Goal: Task Accomplishment & Management: Complete application form

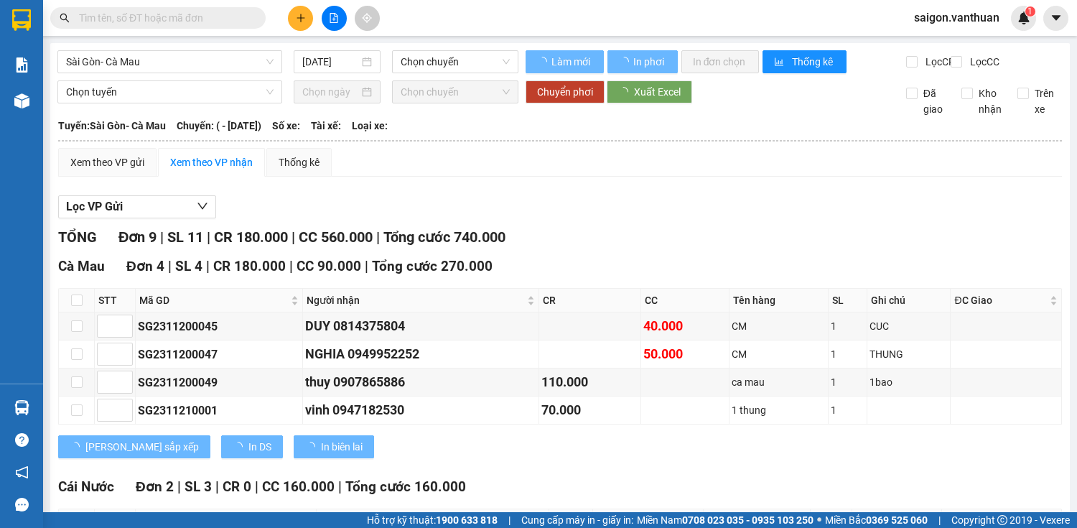
type input "[DATE]"
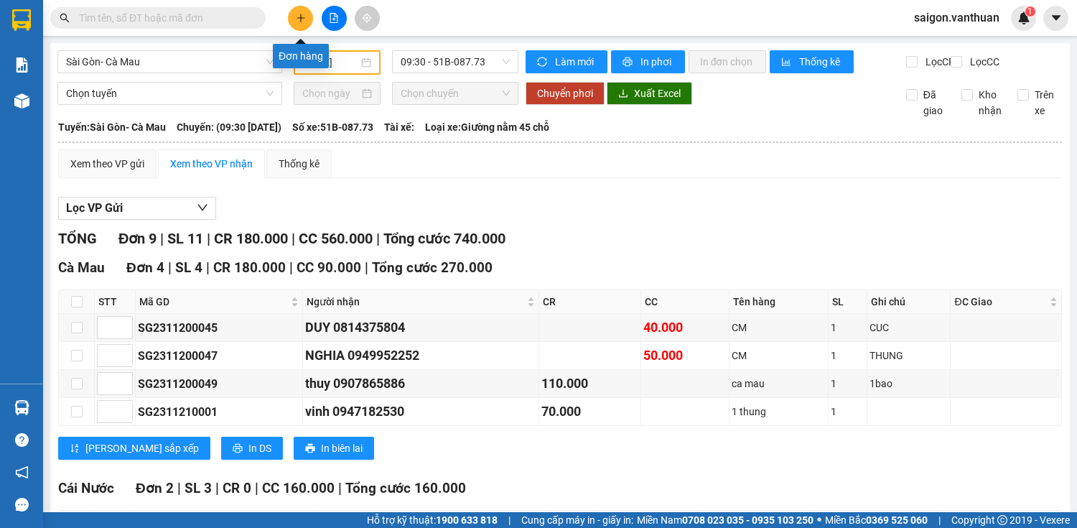
click at [296, 17] on icon "plus" at bounding box center [301, 18] width 10 height 10
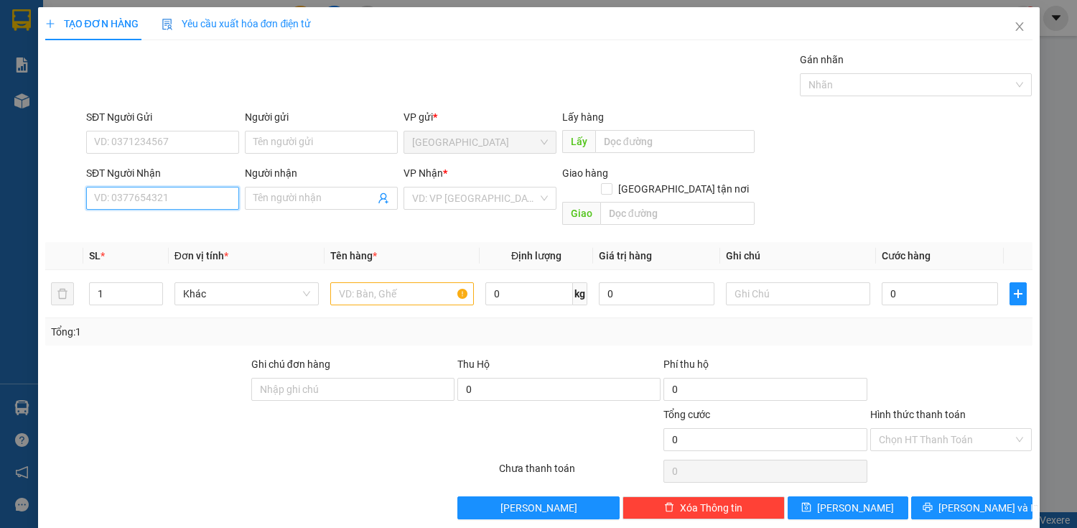
click at [176, 196] on input "SĐT Người Nhận" at bounding box center [162, 198] width 153 height 23
drag, startPoint x: 182, startPoint y: 227, endPoint x: 199, endPoint y: 226, distance: 17.3
click at [183, 226] on div "0974569139 - [PERSON_NAME]" at bounding box center [164, 226] width 141 height 16
type input "0974569139"
type input "[PERSON_NAME]"
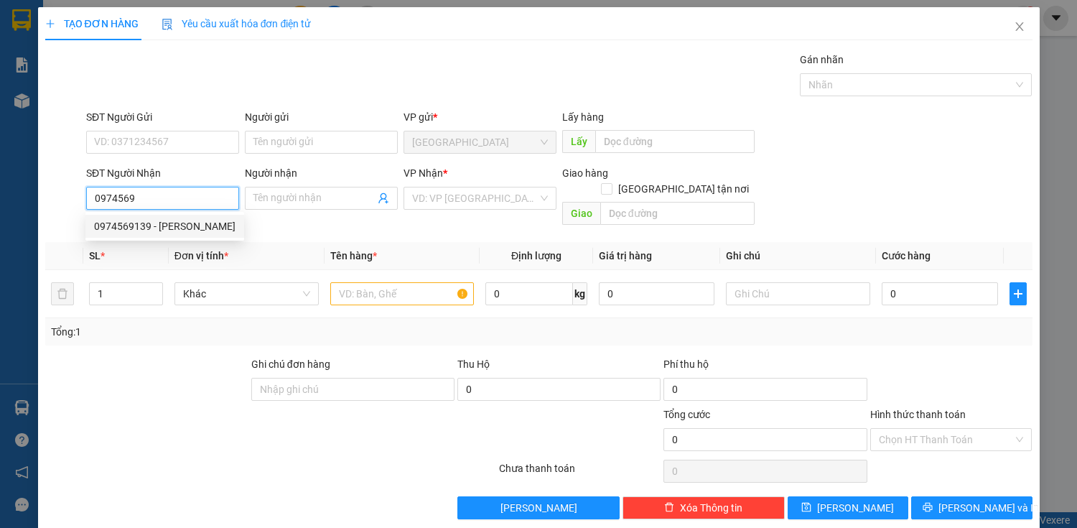
checkbox input "true"
type input "CF [PERSON_NAME] ( DAM CUNG )"
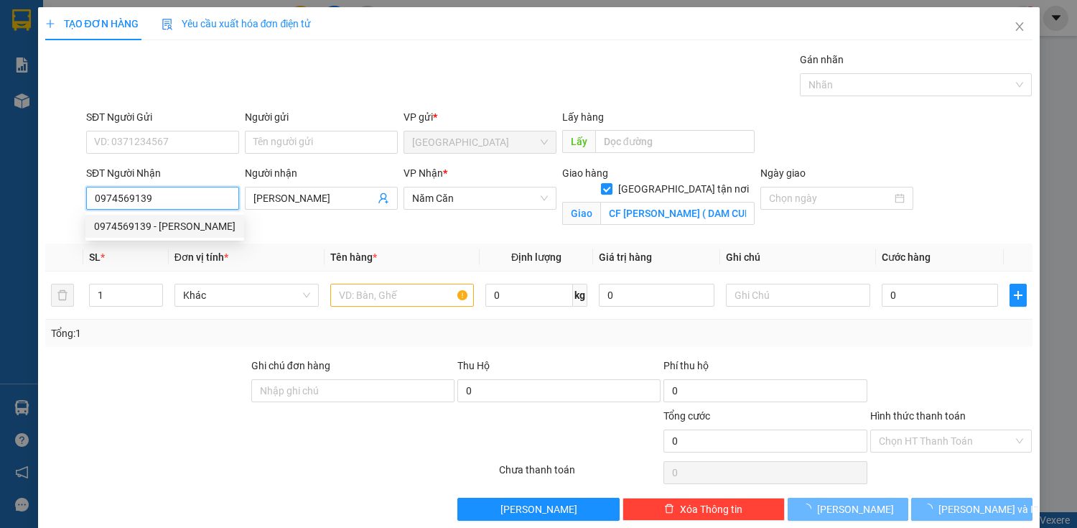
type input "500.000"
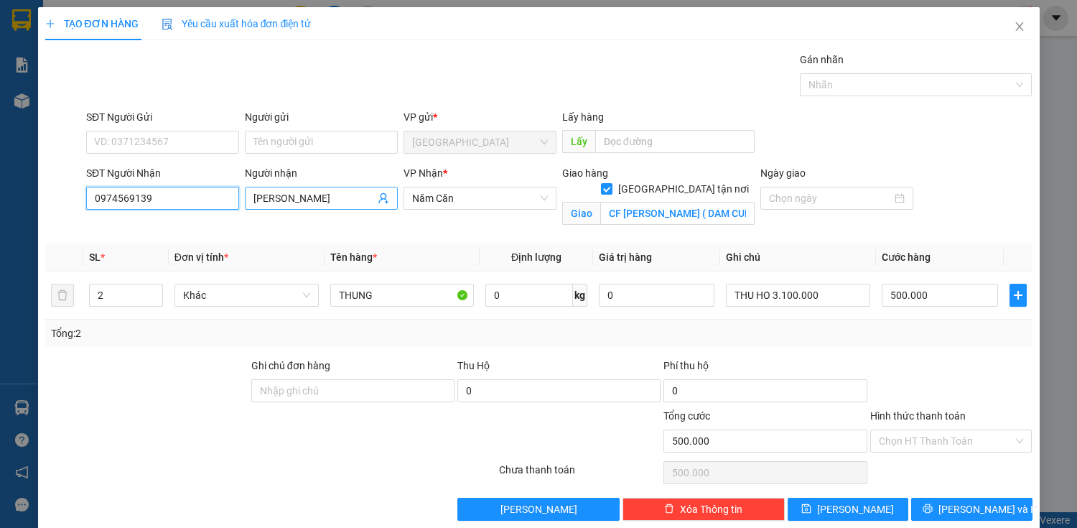
type input "0974569139"
drag, startPoint x: 304, startPoint y: 195, endPoint x: 243, endPoint y: 194, distance: 61.1
click at [245, 194] on span "[PERSON_NAME]" at bounding box center [321, 198] width 153 height 23
drag, startPoint x: 299, startPoint y: 199, endPoint x: 243, endPoint y: 205, distance: 55.6
click at [245, 205] on span "[PERSON_NAME]" at bounding box center [321, 198] width 153 height 23
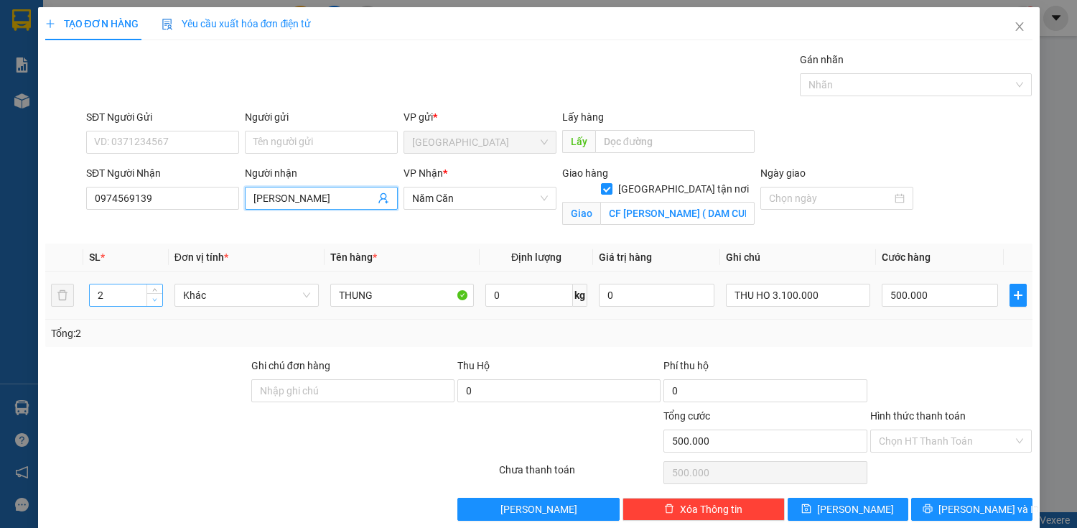
type input "[PERSON_NAME]"
type input "1"
drag, startPoint x: 153, startPoint y: 298, endPoint x: 167, endPoint y: 300, distance: 13.8
click at [153, 299] on icon "down" at bounding box center [154, 301] width 5 height 5
drag, startPoint x: 836, startPoint y: 294, endPoint x: 689, endPoint y: 306, distance: 147.0
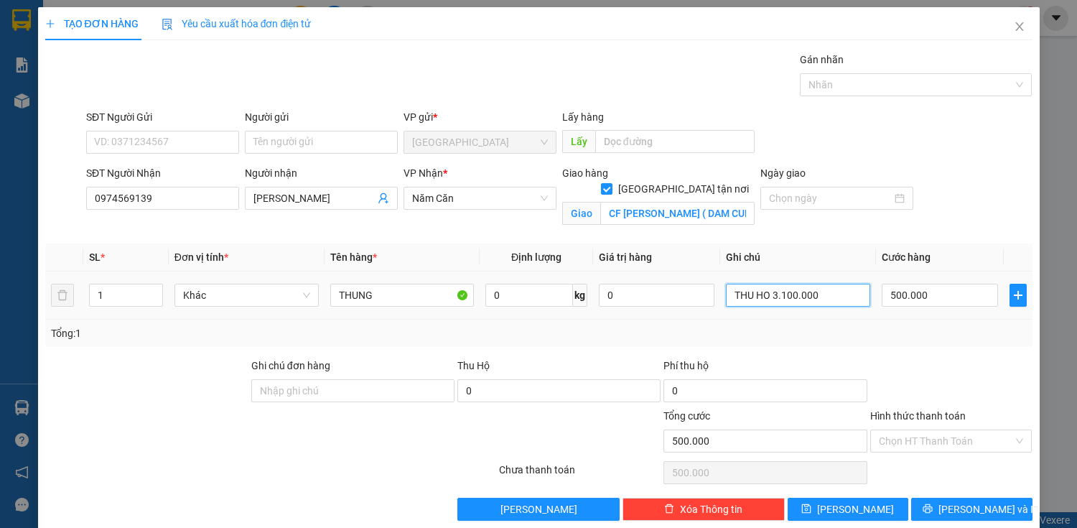
click at [689, 306] on tr "1 Khác THUNG 0 kg 0 THU HO 3.100.000 500.000" at bounding box center [538, 295] width 987 height 48
click at [952, 297] on input "500.000" at bounding box center [940, 295] width 116 height 23
type input "1"
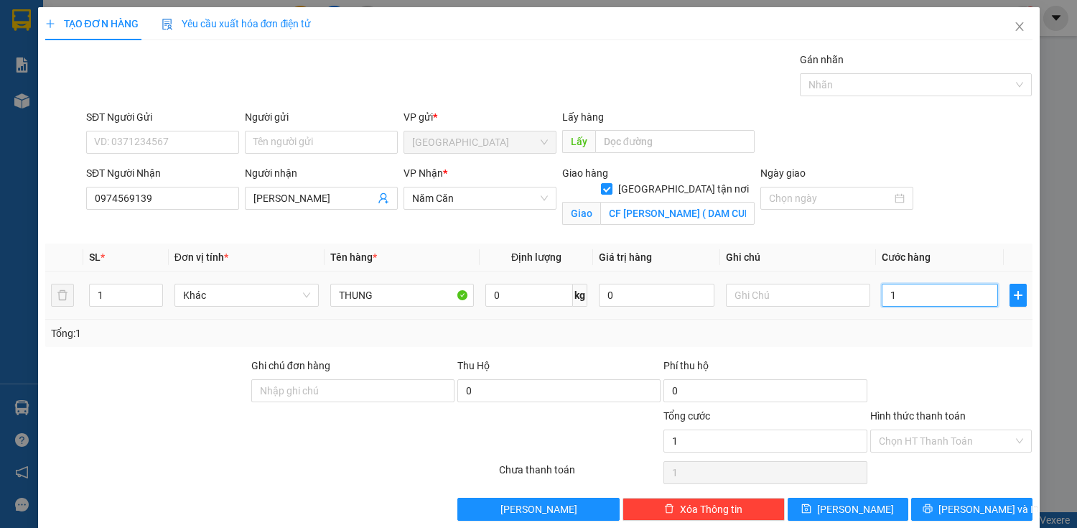
type input "10"
type input "100"
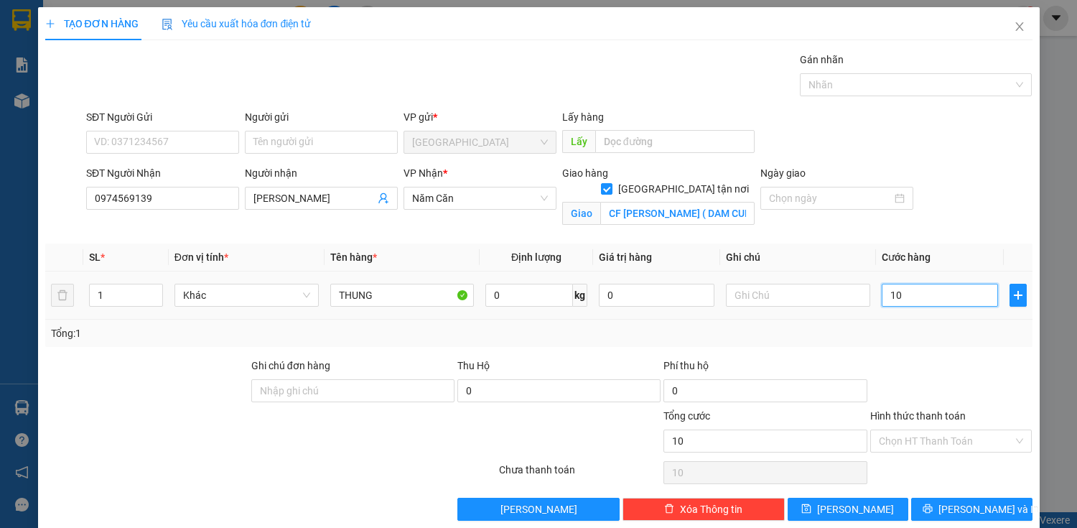
type input "100"
type input "1.000"
type input "10.000"
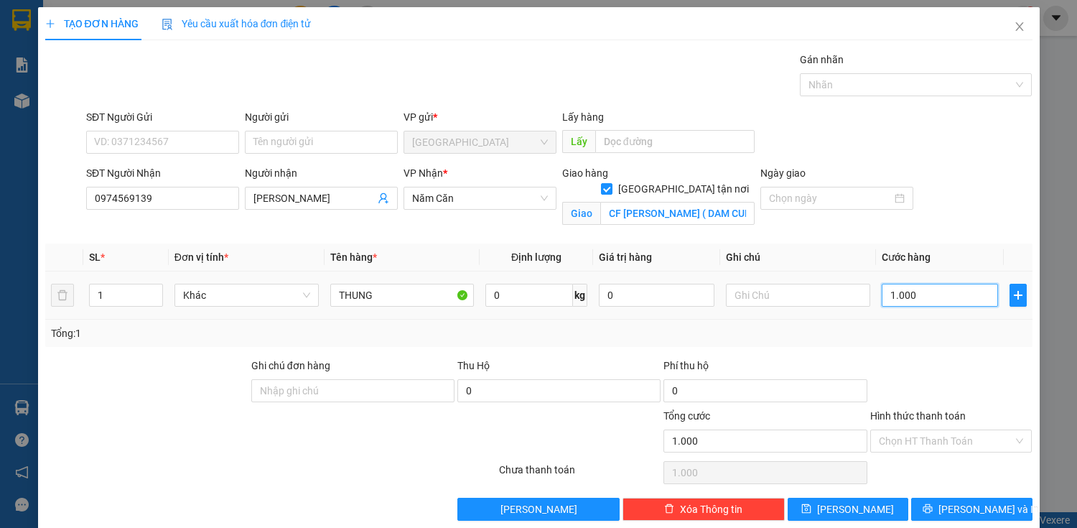
type input "10.000"
type input "100.000"
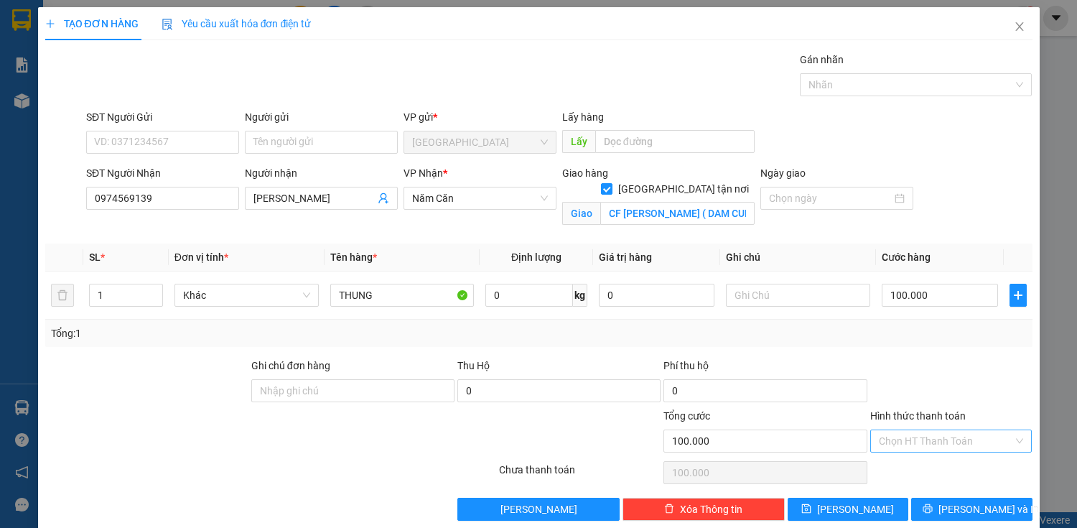
click at [911, 432] on input "Hình thức thanh toán" at bounding box center [946, 441] width 135 height 22
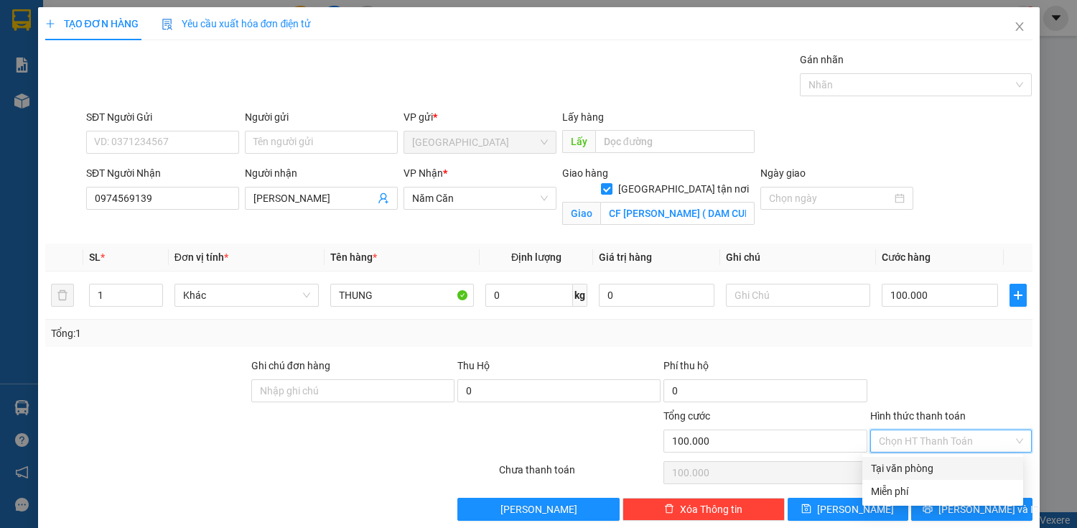
click at [908, 469] on div "Tại văn phòng" at bounding box center [943, 468] width 144 height 16
type input "0"
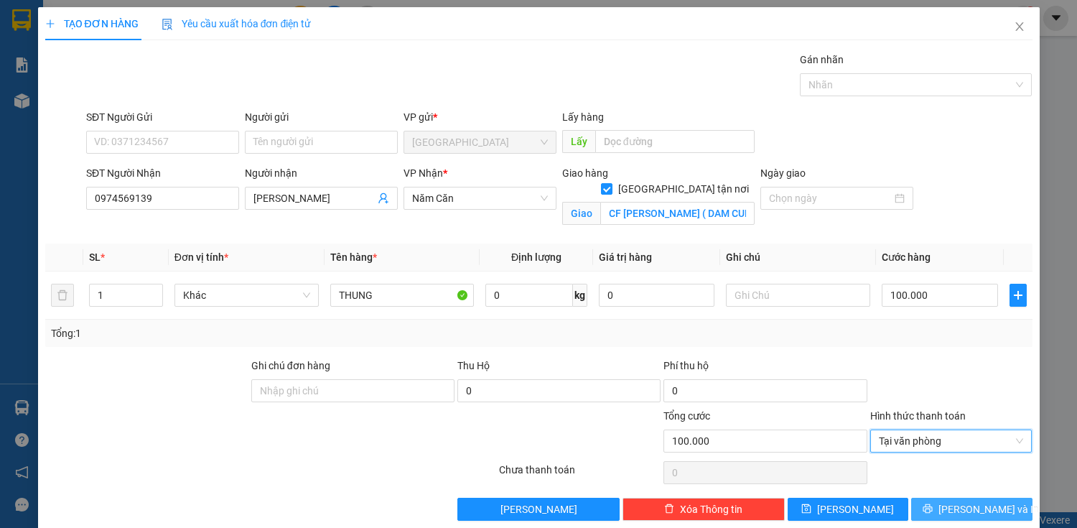
click at [952, 511] on span "[PERSON_NAME] và In" at bounding box center [989, 509] width 101 height 16
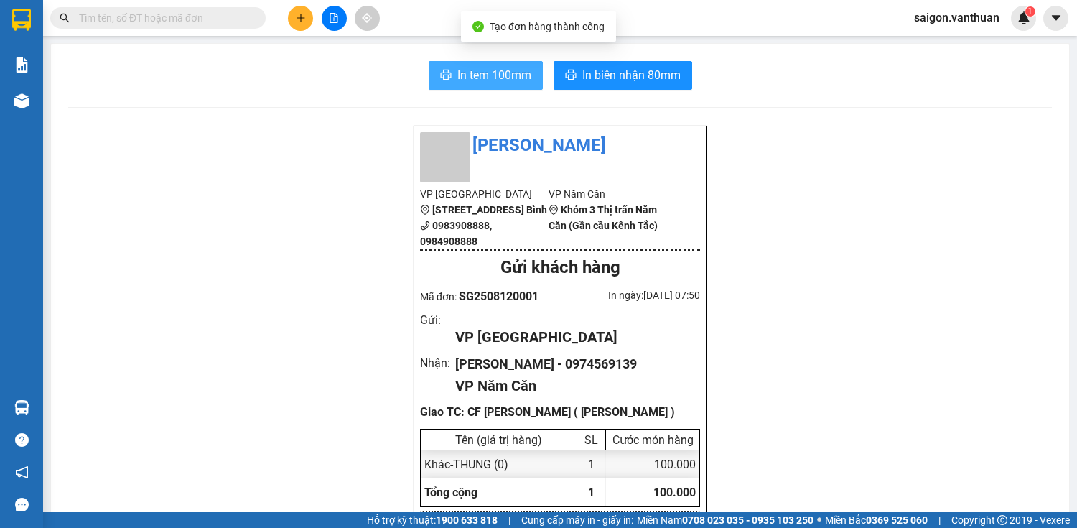
click at [503, 78] on span "In tem 100mm" at bounding box center [494, 75] width 74 height 18
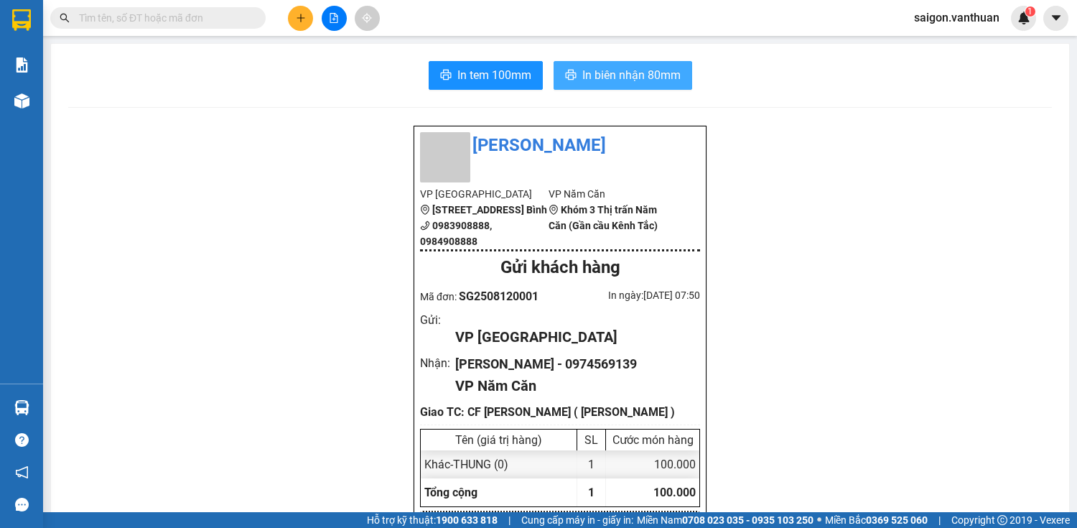
click at [636, 75] on span "In biên nhận 80mm" at bounding box center [631, 75] width 98 height 18
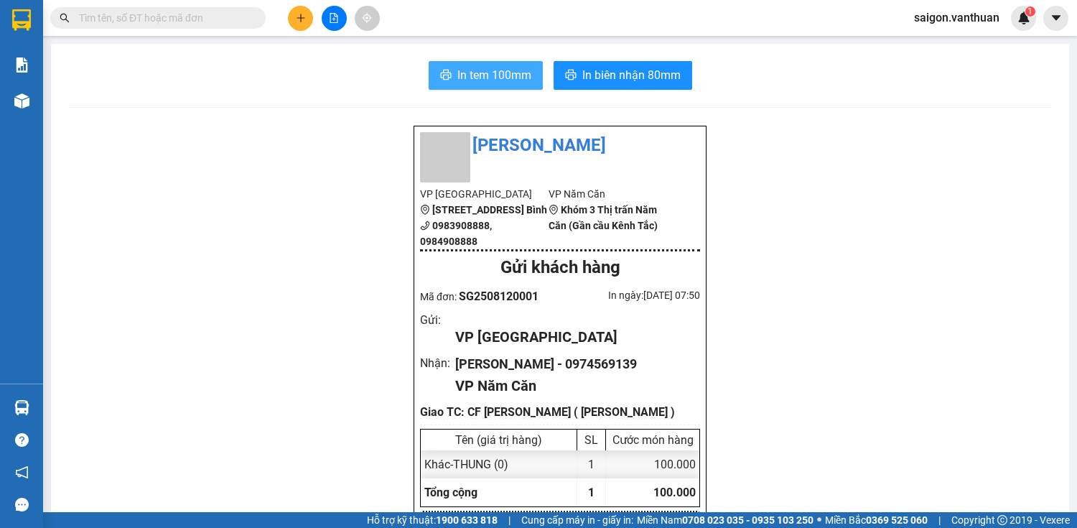
click at [503, 69] on span "In tem 100mm" at bounding box center [494, 75] width 74 height 18
